Goal: Use online tool/utility: Utilize a website feature to perform a specific function

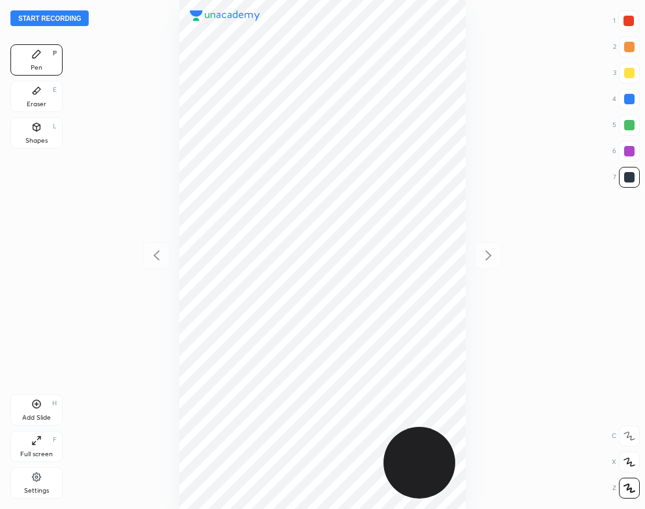
scroll to position [509, 436]
click at [116, 124] on div at bounding box center [322, 254] width 436 height 509
click at [117, 123] on div at bounding box center [322, 254] width 436 height 509
click at [116, 164] on div at bounding box center [322, 254] width 436 height 509
click at [72, 19] on button "Start recording" at bounding box center [49, 18] width 78 height 16
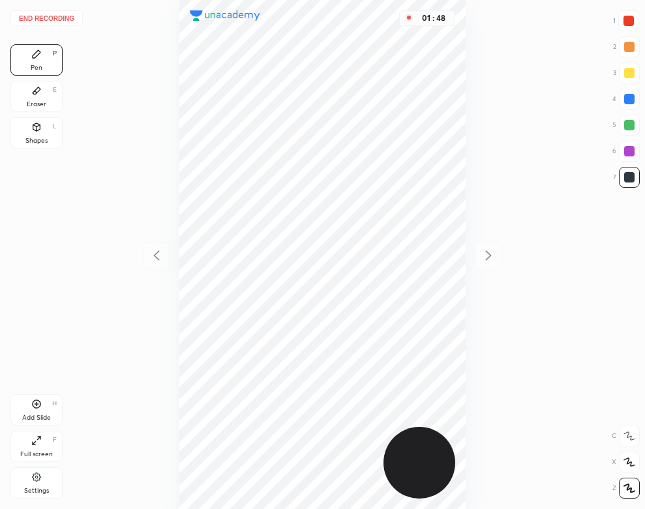
click at [30, 93] on div "Eraser E" at bounding box center [36, 96] width 52 height 31
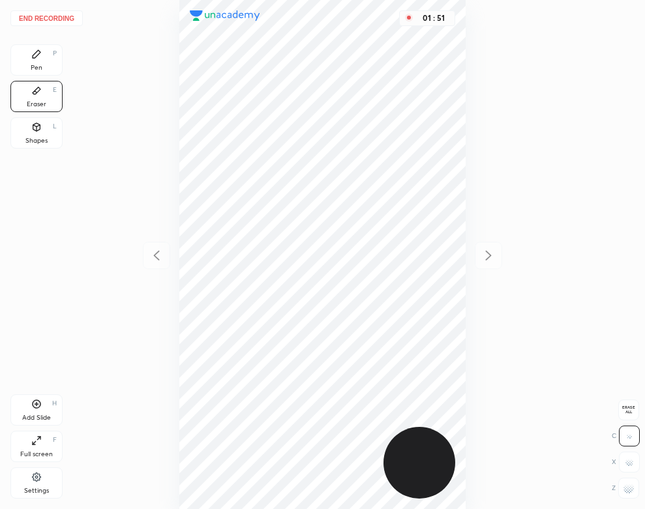
click at [29, 55] on div "Pen P" at bounding box center [36, 59] width 52 height 31
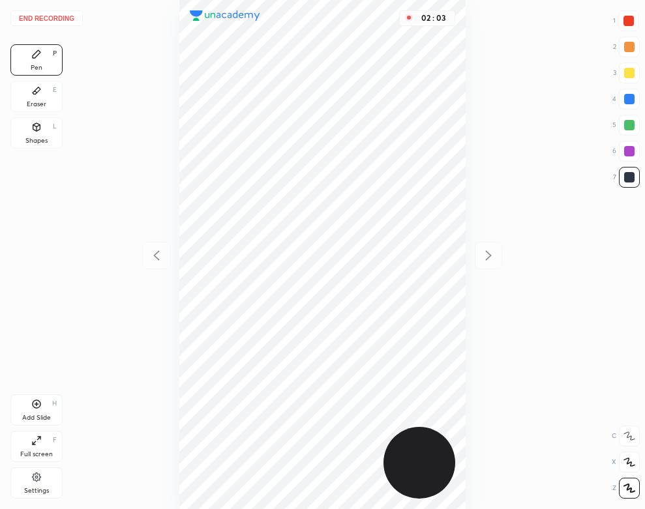
click at [629, 98] on div at bounding box center [629, 99] width 10 height 10
click at [68, 14] on button "End recording" at bounding box center [46, 18] width 72 height 16
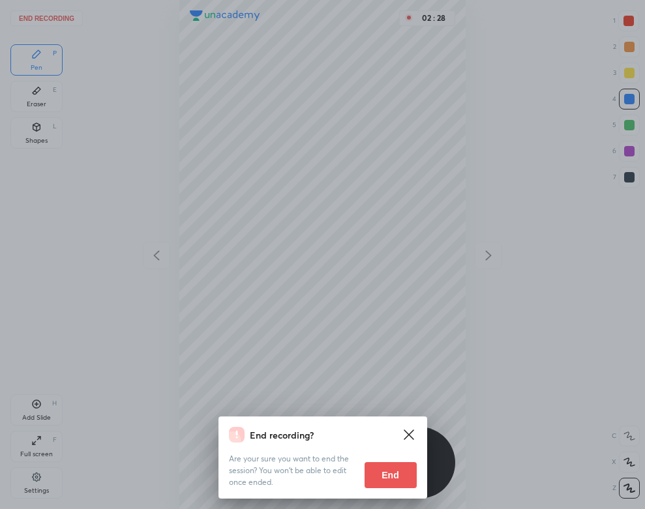
click at [374, 479] on button "End" at bounding box center [391, 475] width 52 height 26
